Goal: Information Seeking & Learning: Check status

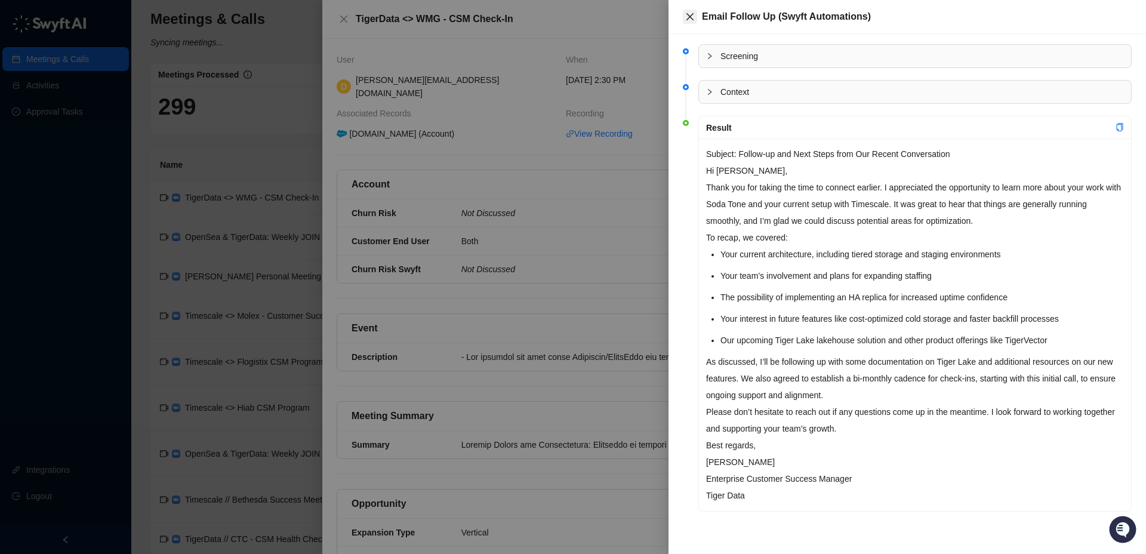
click at [691, 14] on icon "close" at bounding box center [690, 17] width 10 height 10
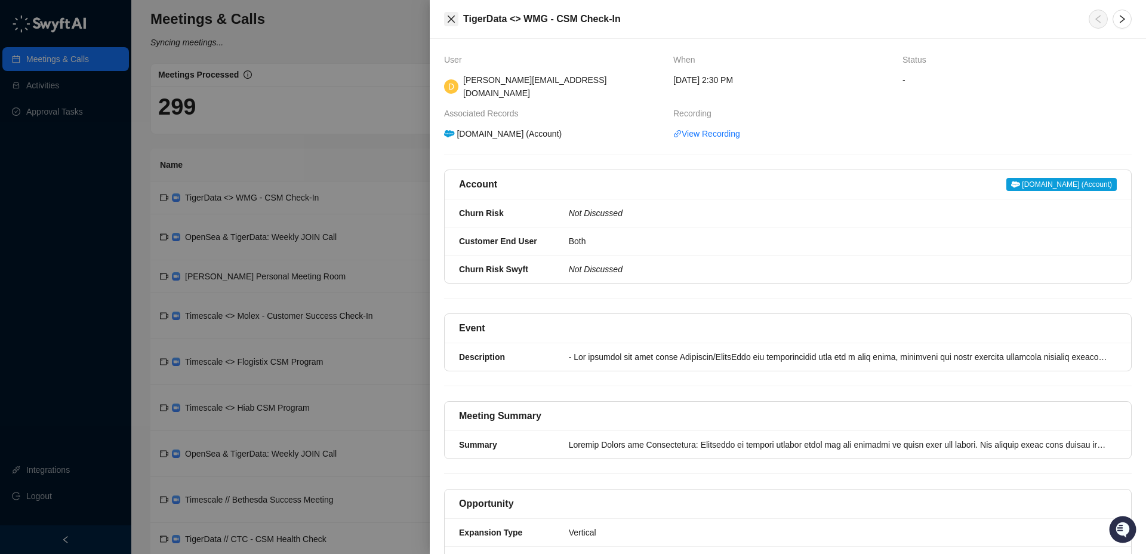
click at [450, 21] on icon "close" at bounding box center [451, 19] width 10 height 10
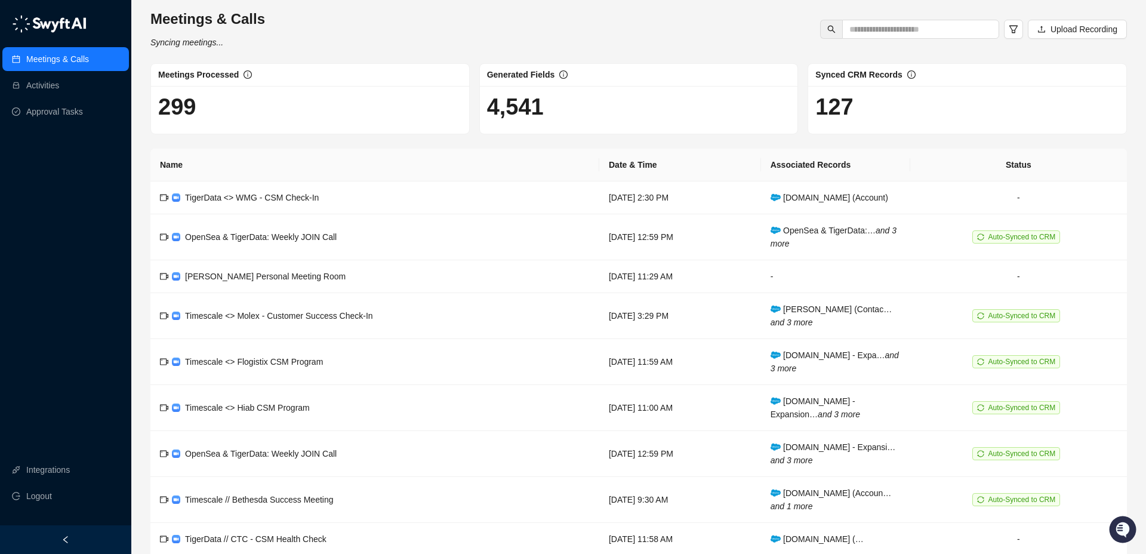
click at [69, 53] on link "Meetings & Calls" at bounding box center [57, 59] width 63 height 24
click at [901, 30] on input "text" at bounding box center [915, 29] width 133 height 13
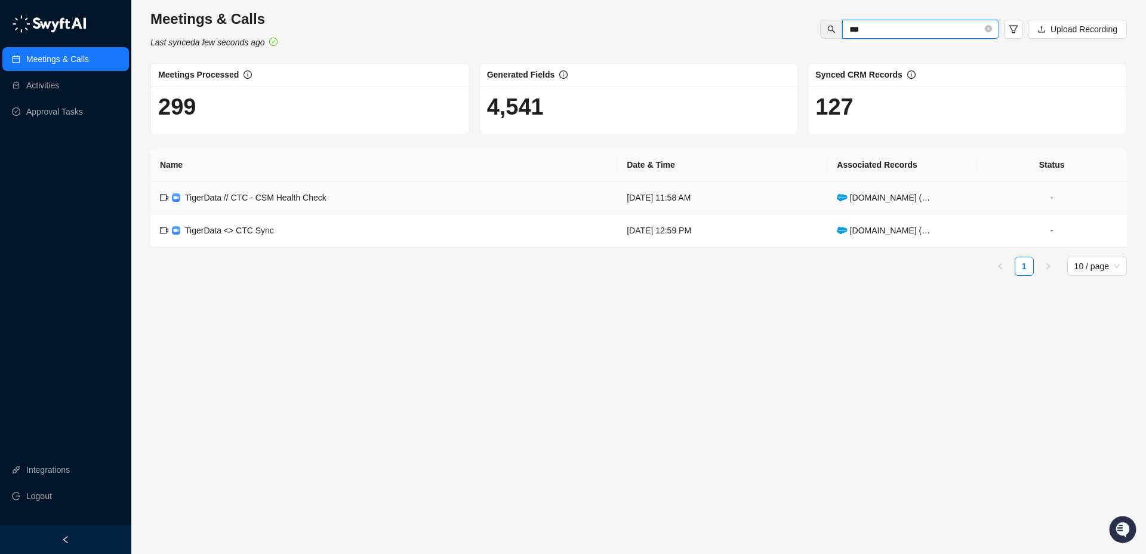
type input "***"
click at [306, 199] on span "TigerData // CTC - CSM Health Check" at bounding box center [255, 198] width 141 height 10
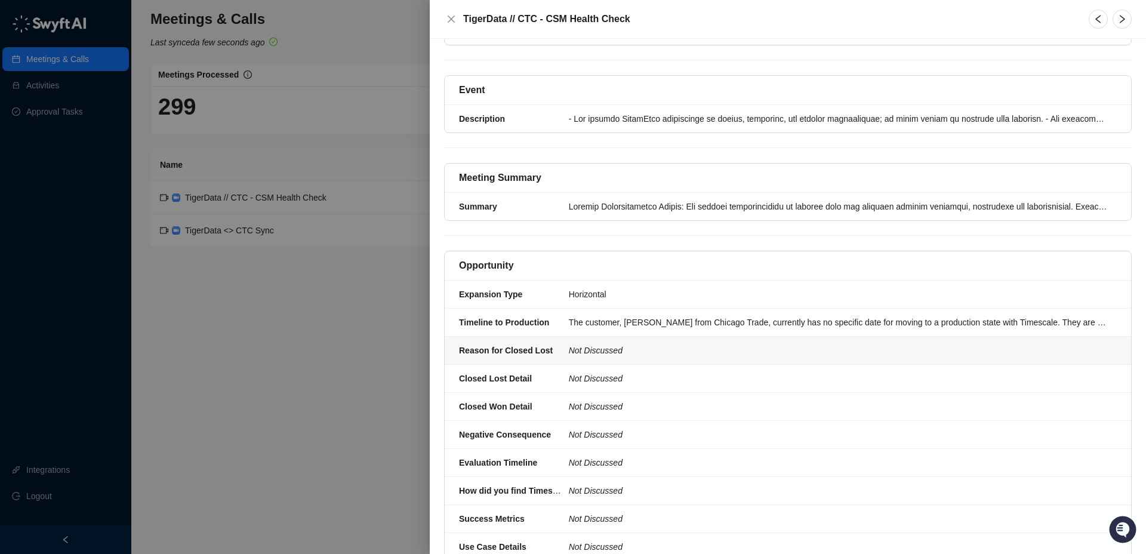
scroll to position [239, 0]
click at [588, 199] on div at bounding box center [839, 205] width 541 height 13
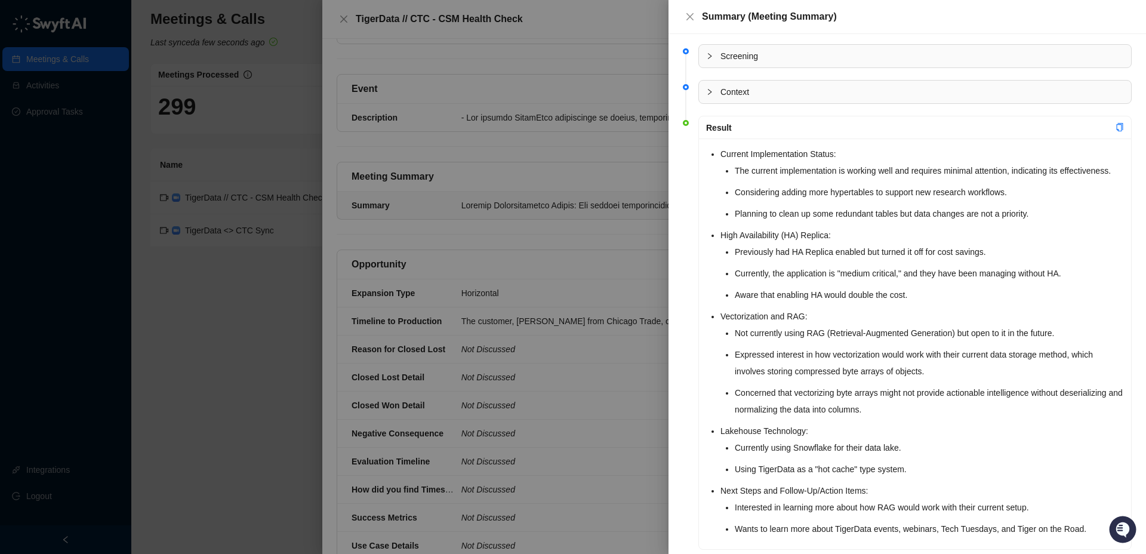
drag, startPoint x: 718, startPoint y: 164, endPoint x: 713, endPoint y: 155, distance: 9.6
click at [718, 163] on div "Current Implementation Status: The current implementation is working well and r…" at bounding box center [915, 343] width 432 height 411
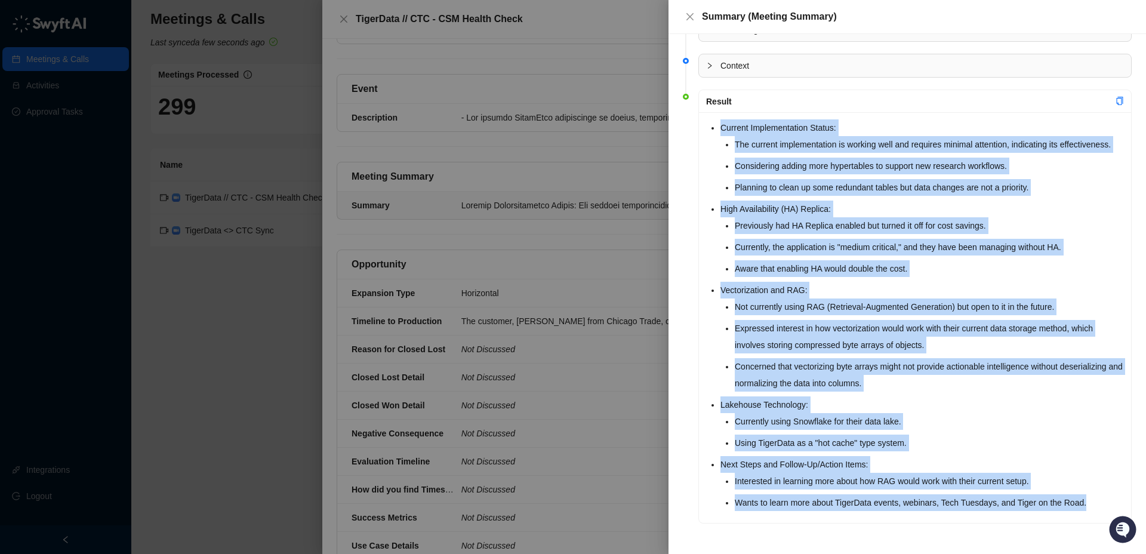
scroll to position [43, 0]
drag, startPoint x: 708, startPoint y: 153, endPoint x: 1107, endPoint y: 498, distance: 526.8
click at [1108, 498] on div "Current Implementation Status: The current implementation is working well and r…" at bounding box center [915, 317] width 432 height 411
copy ul "Current Implementation Status: The current implementation is working well and r…"
